Goal: Information Seeking & Learning: Learn about a topic

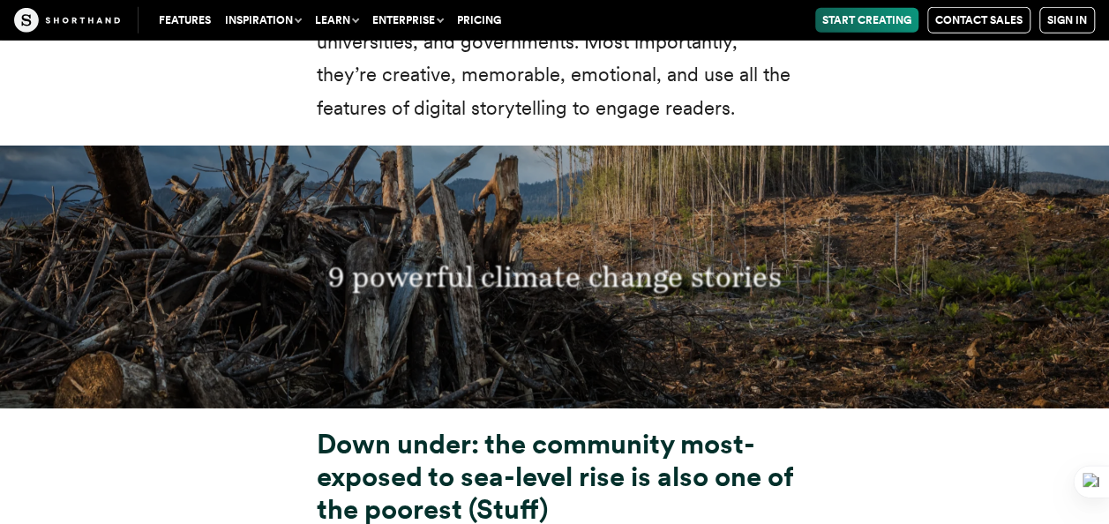
scroll to position [5998, 0]
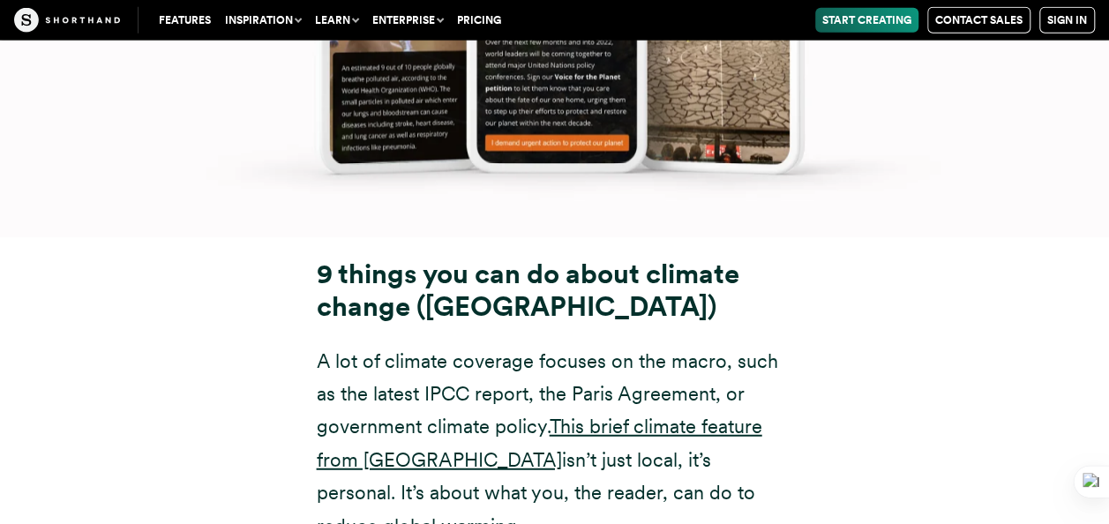
scroll to position [18614, 0]
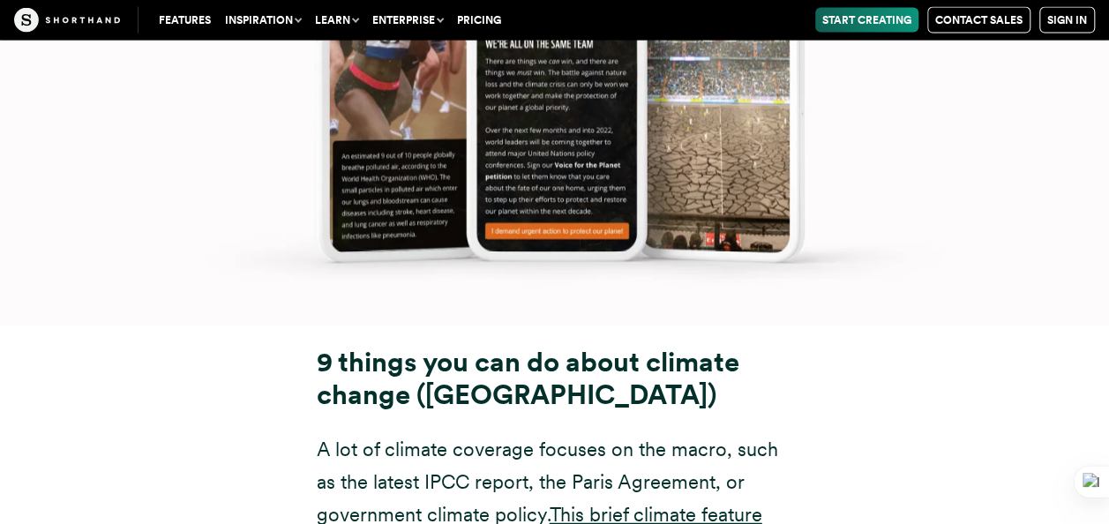
drag, startPoint x: 308, startPoint y: 166, endPoint x: 763, endPoint y: 210, distance: 457.4
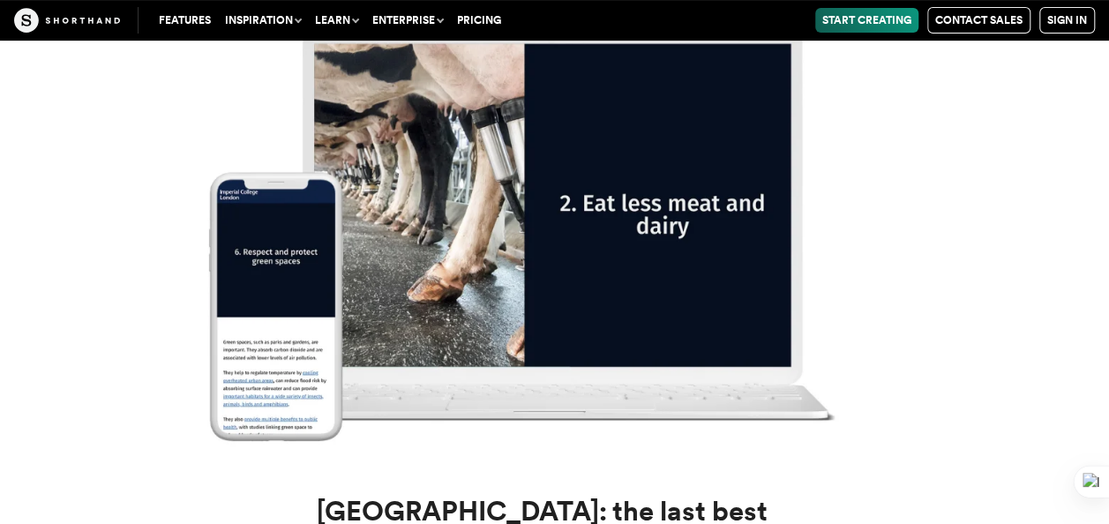
scroll to position [20194, 0]
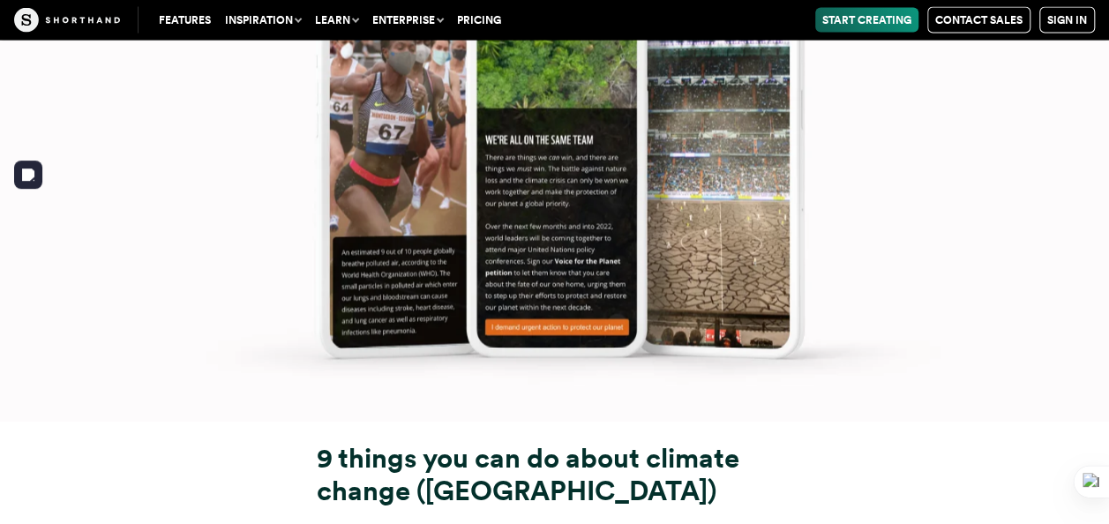
scroll to position [18606, 0]
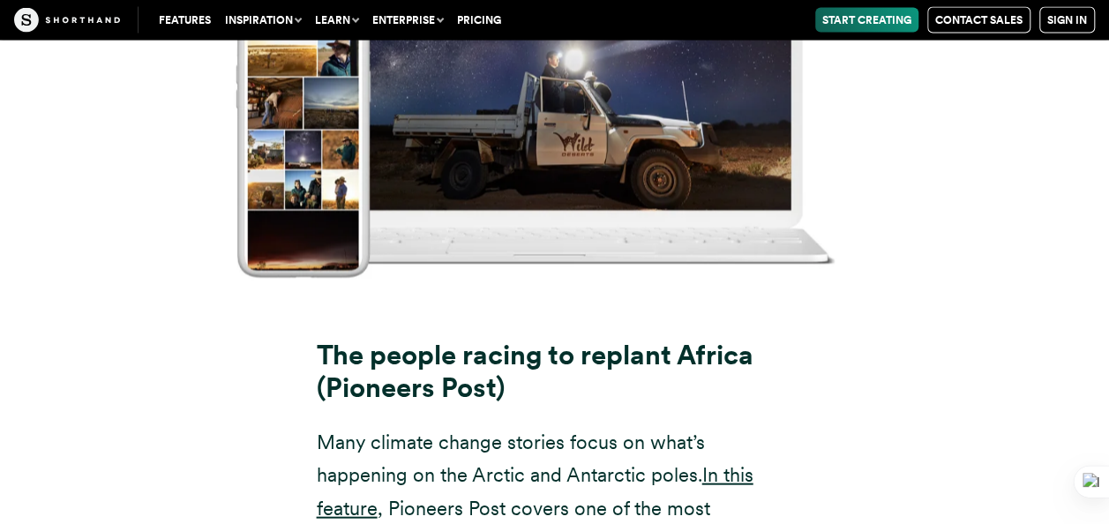
scroll to position [14901, 0]
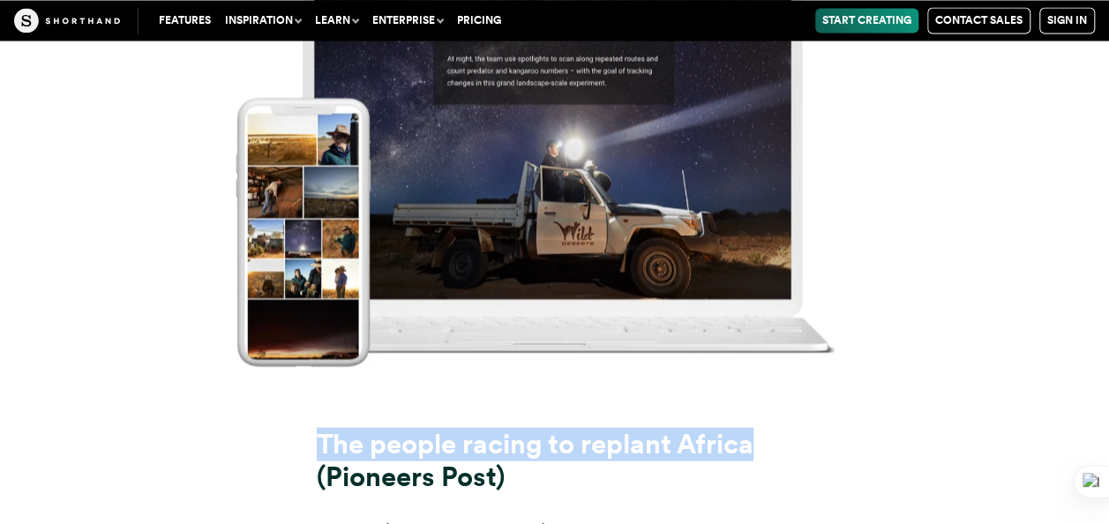
drag, startPoint x: 331, startPoint y: 284, endPoint x: 791, endPoint y: 277, distance: 459.7
click at [791, 428] on h3 "The people racing to replant Africa (Pioneers Post)" at bounding box center [555, 460] width 476 height 65
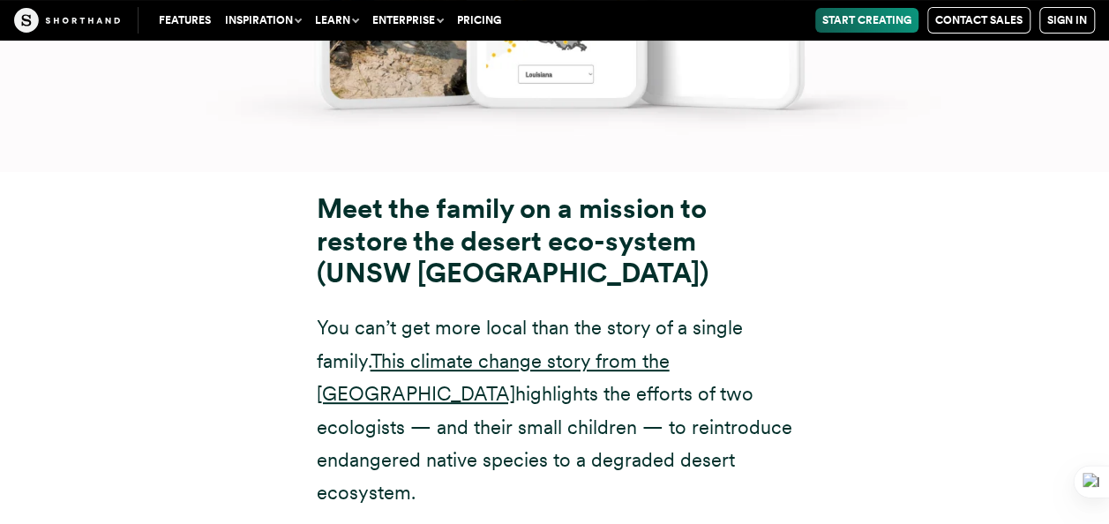
scroll to position [13401, 0]
